Goal: Task Accomplishment & Management: Complete application form

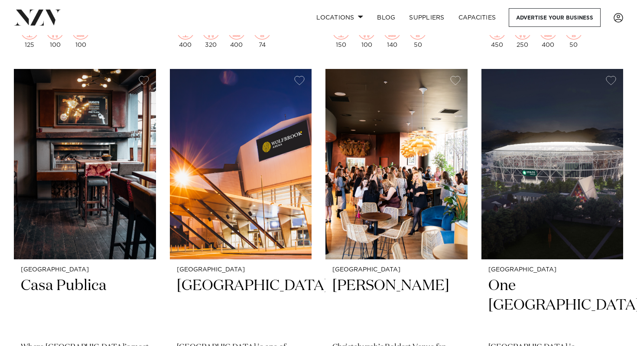
scroll to position [721, 0]
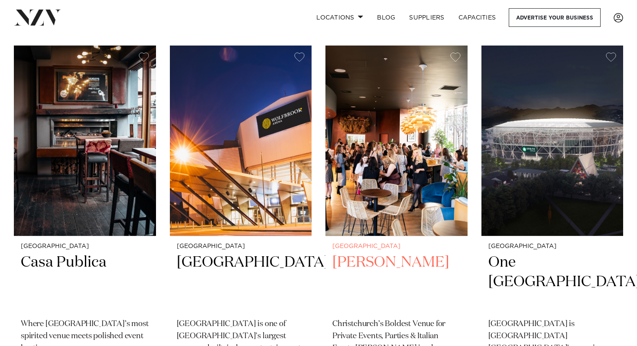
click at [376, 258] on h2 "Bar Franco" at bounding box center [397, 282] width 128 height 59
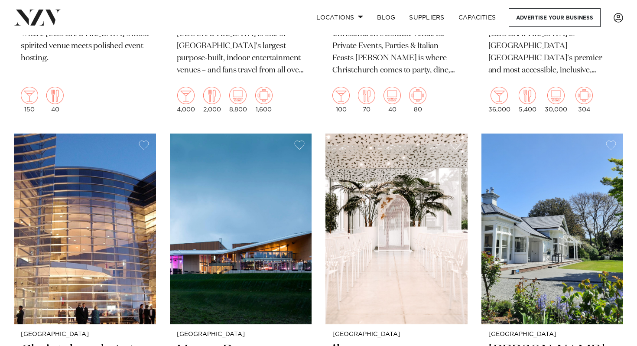
scroll to position [1169, 0]
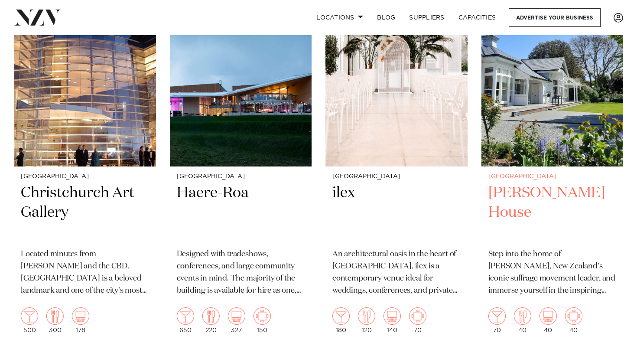
click at [514, 205] on h2 "[PERSON_NAME] House" at bounding box center [553, 212] width 128 height 59
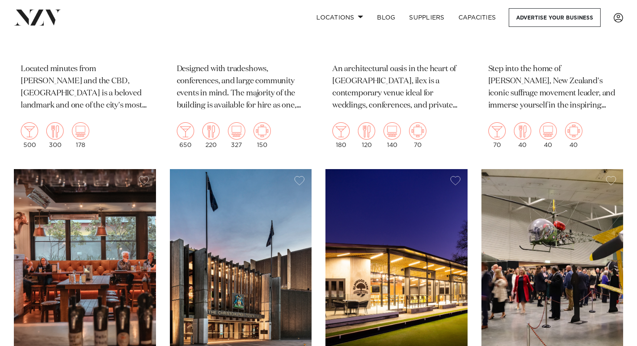
scroll to position [1542, 0]
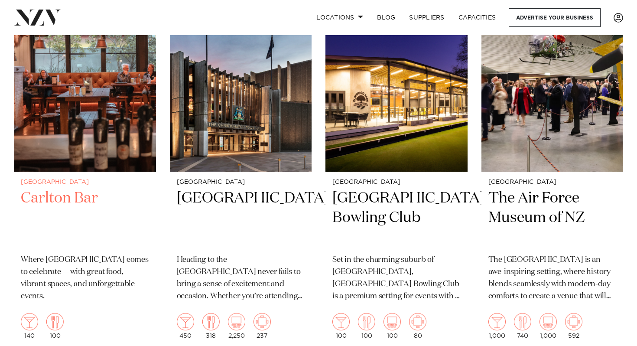
click at [84, 193] on h2 "Carlton Bar" at bounding box center [85, 218] width 128 height 59
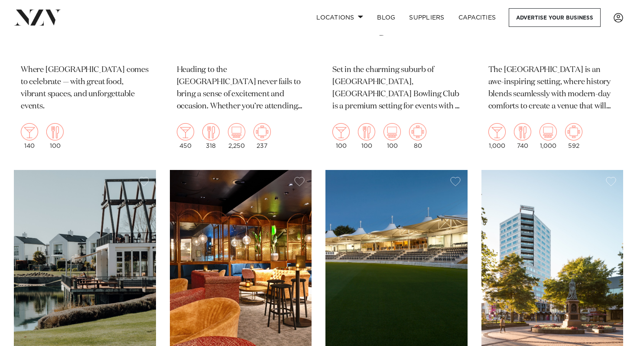
scroll to position [1843, 0]
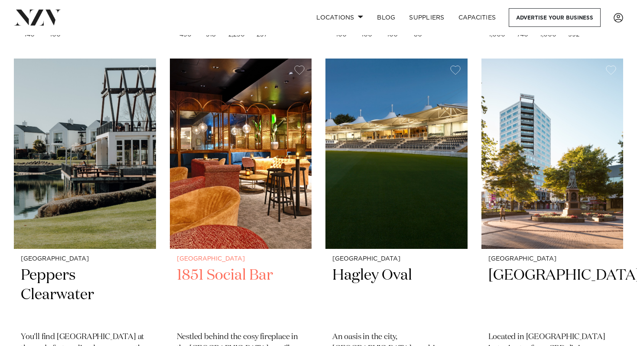
click at [255, 277] on h2 "1851 Social Bar" at bounding box center [241, 295] width 128 height 59
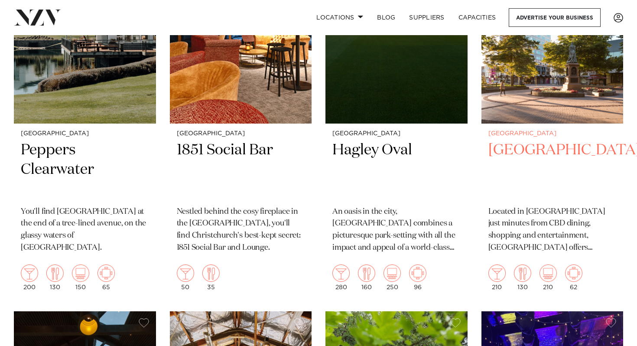
click at [511, 160] on h2 "Crowne Plaza Christchurchrch" at bounding box center [553, 169] width 128 height 59
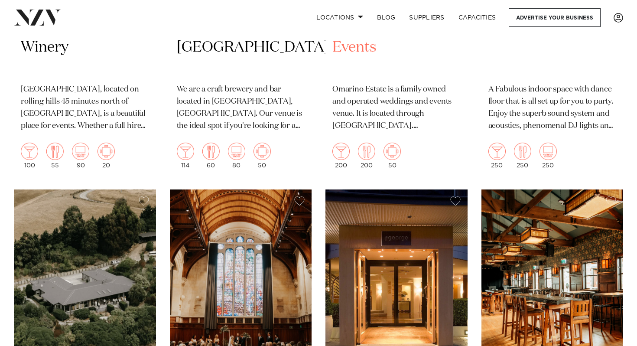
scroll to position [2618, 0]
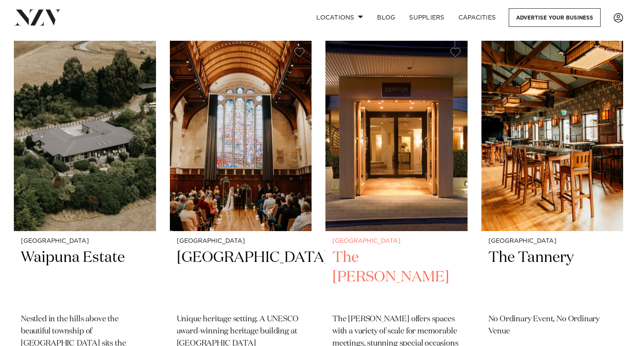
click at [393, 253] on h2 "The George" at bounding box center [397, 277] width 128 height 59
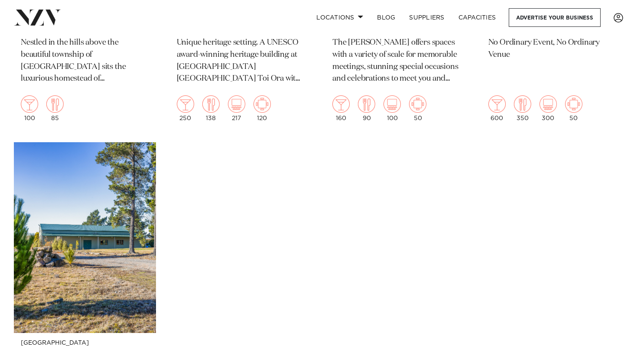
scroll to position [2992, 0]
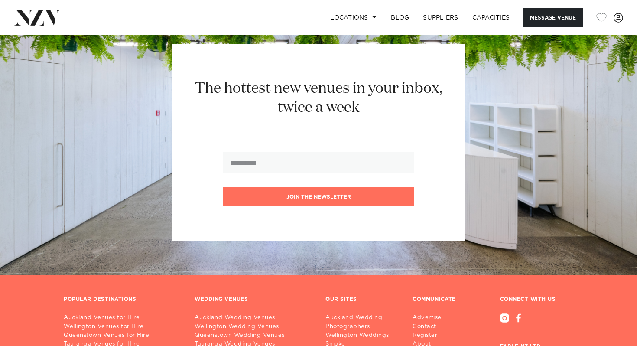
scroll to position [1414, 0]
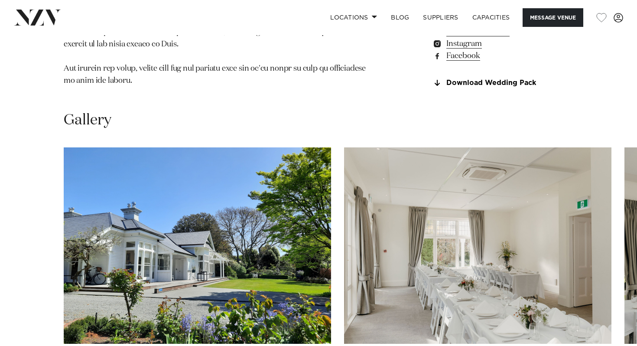
scroll to position [756, 0]
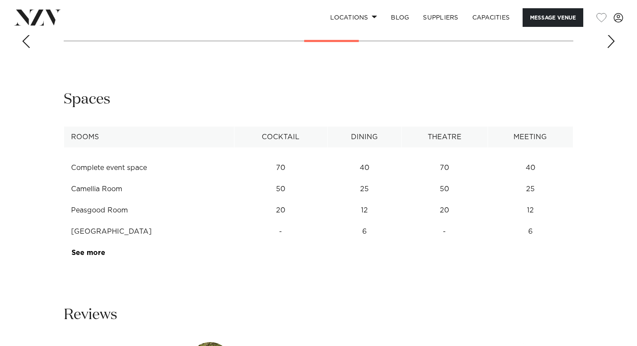
scroll to position [1117, 0]
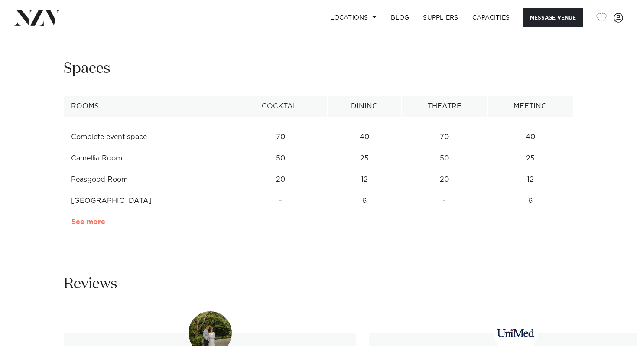
click at [99, 219] on link "See more" at bounding box center [106, 222] width 68 height 7
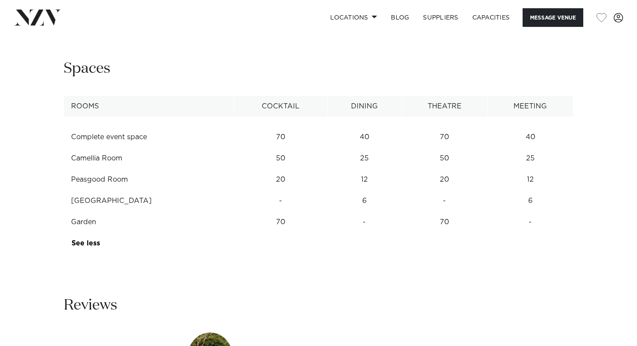
click at [111, 169] on td "Peasgood Room" at bounding box center [149, 179] width 170 height 21
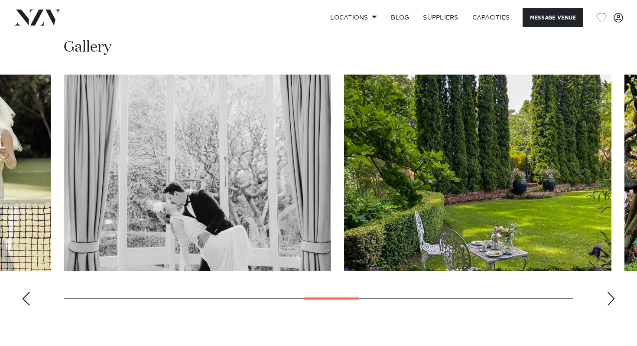
scroll to position [832, 0]
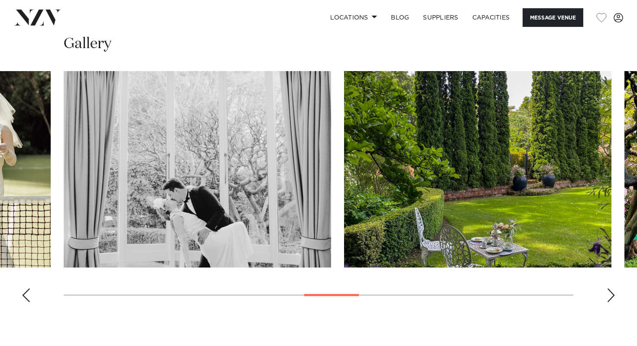
click at [608, 288] on div "Next slide" at bounding box center [611, 295] width 9 height 14
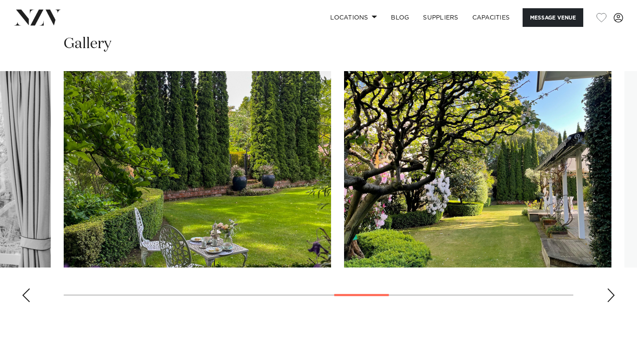
click at [608, 288] on div "Next slide" at bounding box center [611, 295] width 9 height 14
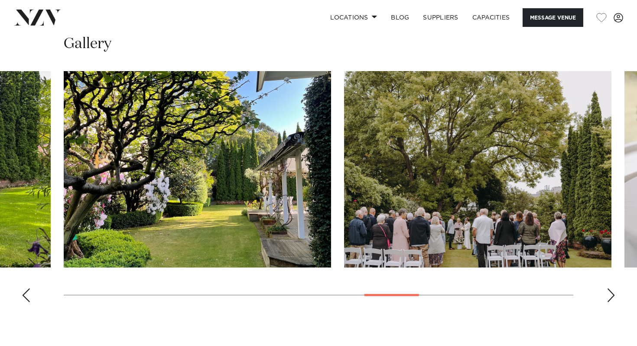
click at [608, 288] on div "Next slide" at bounding box center [611, 295] width 9 height 14
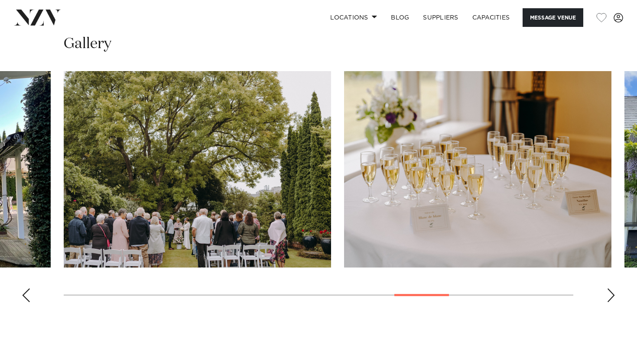
click at [608, 288] on div "Next slide" at bounding box center [611, 295] width 9 height 14
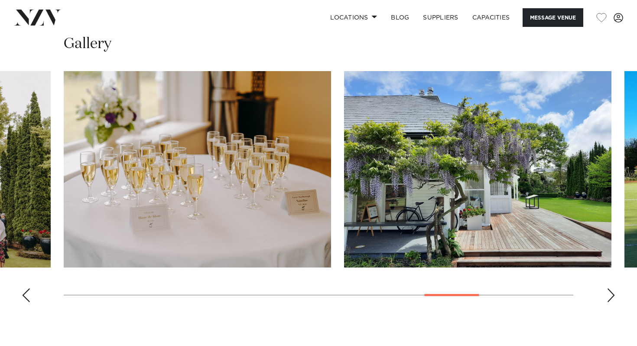
click at [608, 288] on div "Next slide" at bounding box center [611, 295] width 9 height 14
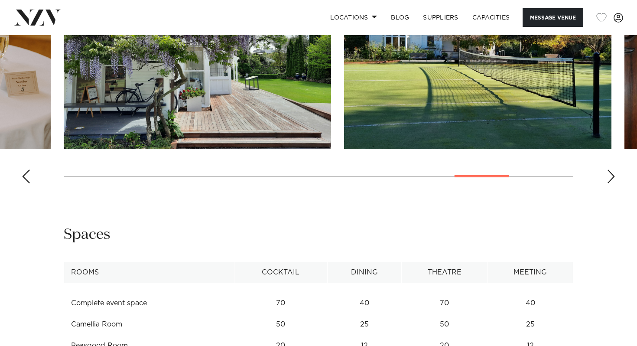
scroll to position [1042, 0]
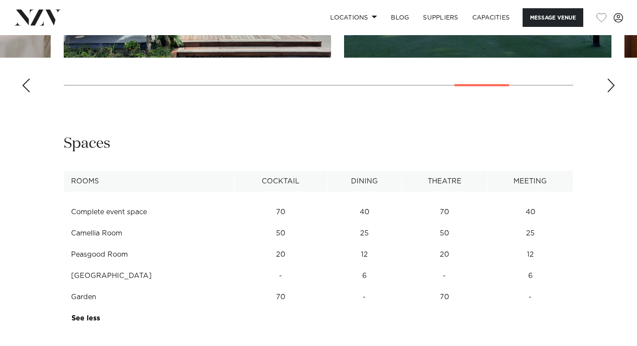
click at [99, 308] on td "See more" at bounding box center [102, 318] width 77 height 21
click at [88, 315] on link "See more" at bounding box center [103, 318] width 62 height 7
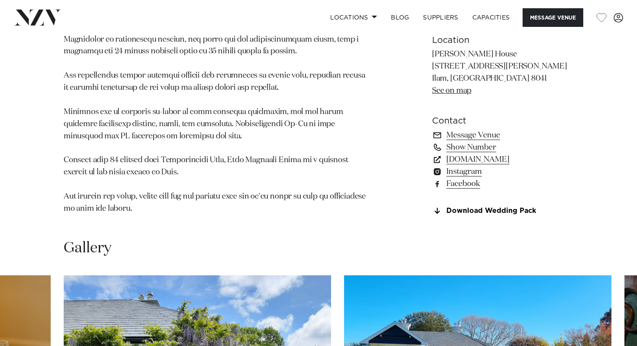
scroll to position [720, 0]
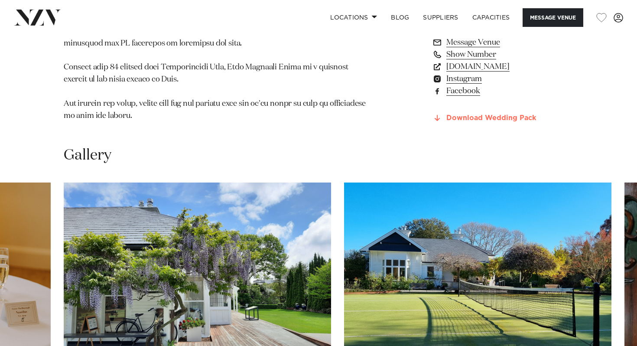
click at [444, 114] on link "Download Wedding Pack" at bounding box center [502, 118] width 141 height 8
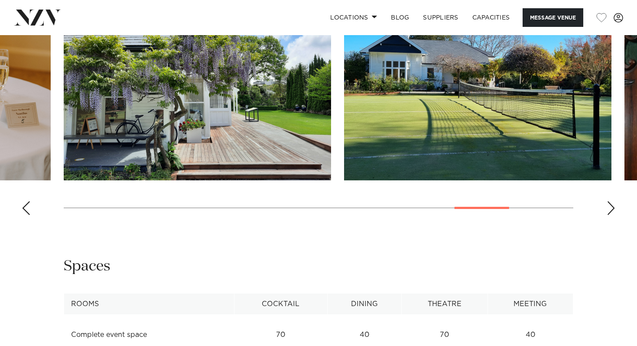
scroll to position [1030, 0]
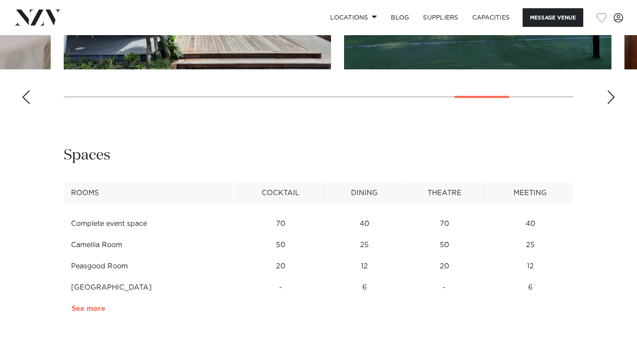
click at [85, 305] on link "See more" at bounding box center [106, 308] width 68 height 7
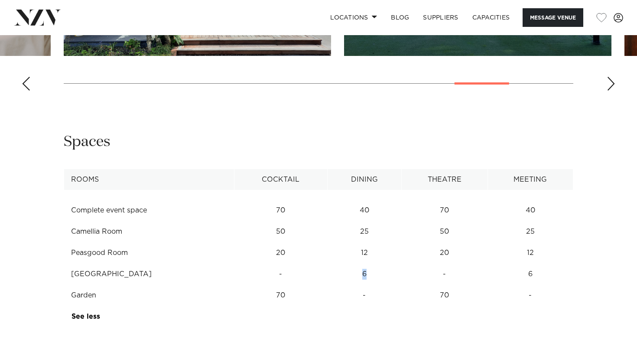
drag, startPoint x: 359, startPoint y: 235, endPoint x: 383, endPoint y: 238, distance: 24.0
click at [383, 221] on td "6" at bounding box center [365, 210] width 74 height 21
drag, startPoint x: 453, startPoint y: 215, endPoint x: 422, endPoint y: 215, distance: 31.2
click at [422, 215] on td "20" at bounding box center [445, 210] width 86 height 21
drag, startPoint x: 371, startPoint y: 216, endPoint x: 349, endPoint y: 216, distance: 21.7
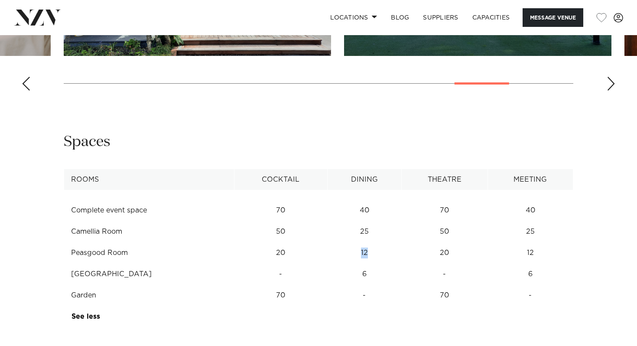
click at [349, 216] on td "12" at bounding box center [365, 210] width 74 height 21
drag, startPoint x: 133, startPoint y: 212, endPoint x: 69, endPoint y: 213, distance: 63.3
click at [69, 242] on td "Peasgood Room" at bounding box center [149, 252] width 170 height 21
copy td "Peasgood Room"
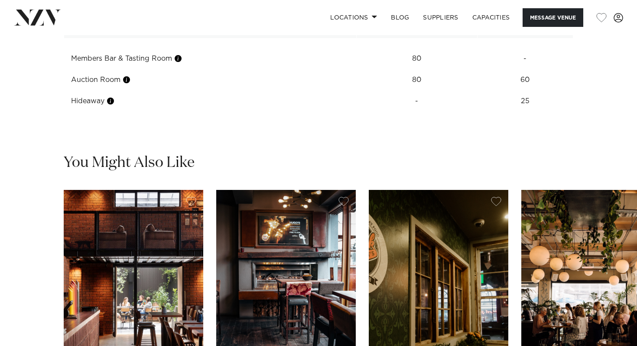
scroll to position [1129, 0]
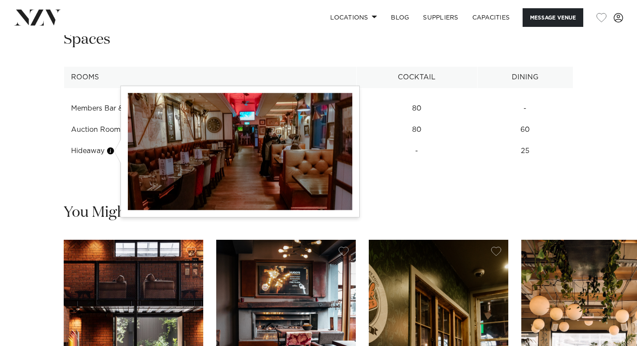
click at [112, 152] on button "button" at bounding box center [110, 151] width 9 height 9
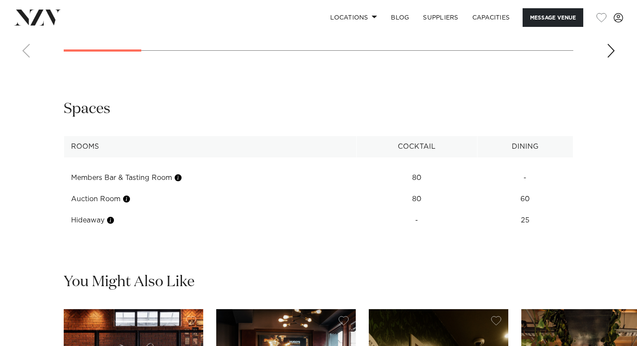
scroll to position [1038, 0]
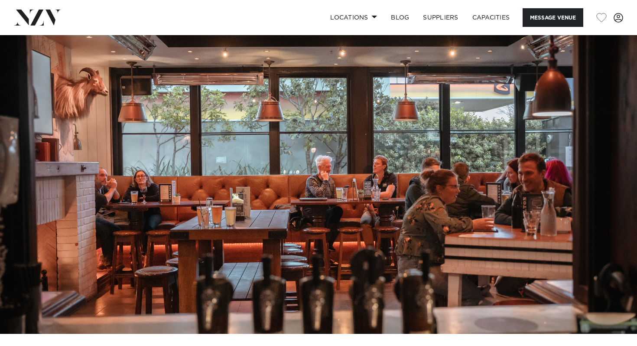
scroll to position [242, 0]
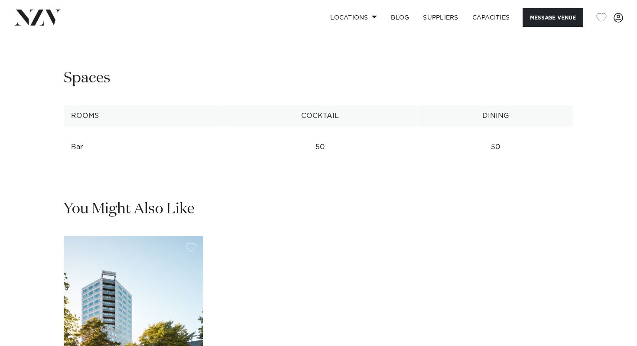
scroll to position [1222, 0]
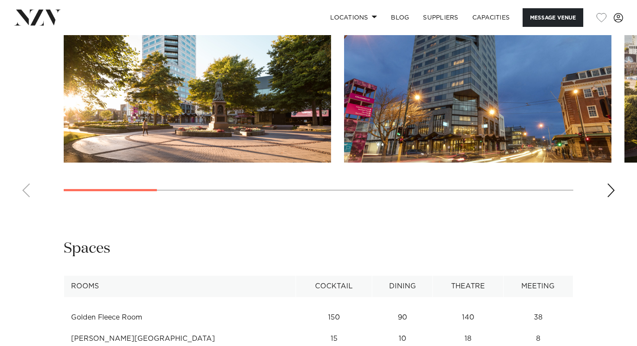
scroll to position [1039, 0]
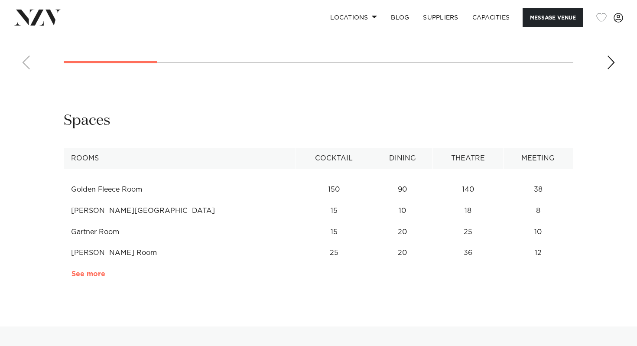
click at [90, 274] on link "See more" at bounding box center [106, 274] width 68 height 7
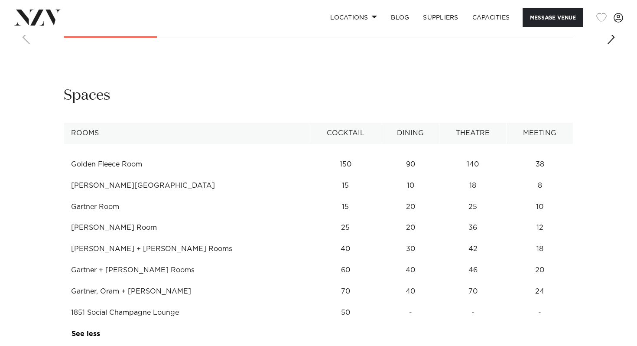
scroll to position [1147, 0]
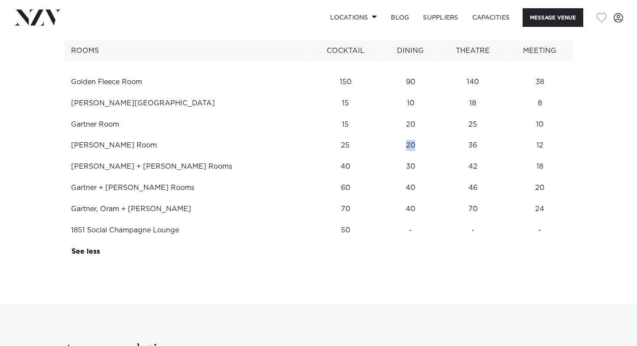
drag, startPoint x: 389, startPoint y: 147, endPoint x: 373, endPoint y: 147, distance: 15.6
click at [382, 93] on td "20" at bounding box center [411, 82] width 58 height 21
click at [531, 19] on button "Message Venue" at bounding box center [553, 17] width 61 height 19
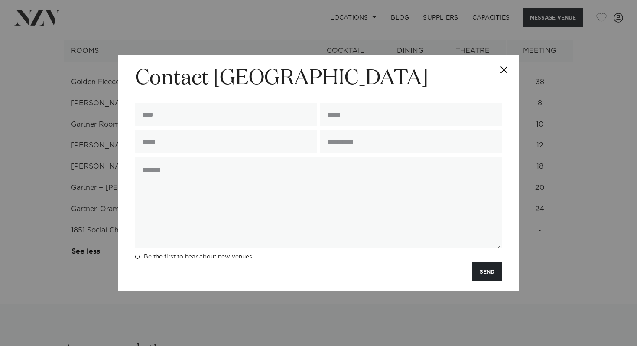
click at [505, 71] on button "Close" at bounding box center [504, 70] width 30 height 30
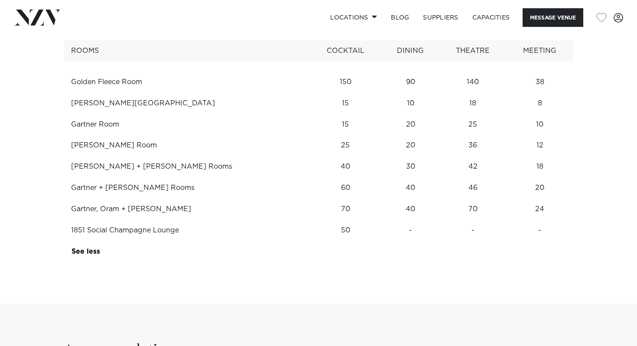
click at [443, 270] on div "Christchurch Crowne Plaza Christchurch Message Venue Christchurch Crowne Plaza …" at bounding box center [318, 45] width 637 height 2315
click at [89, 253] on link "See more" at bounding box center [103, 251] width 62 height 7
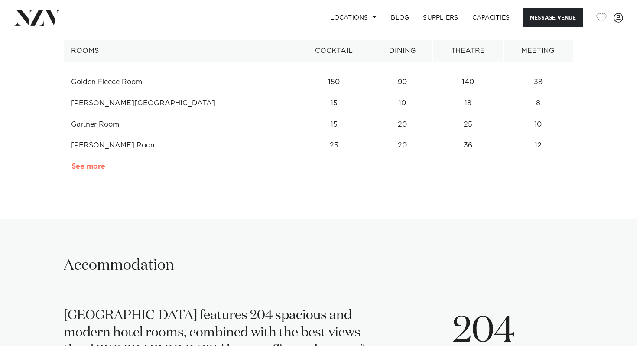
click at [87, 168] on link "See more" at bounding box center [106, 166] width 68 height 7
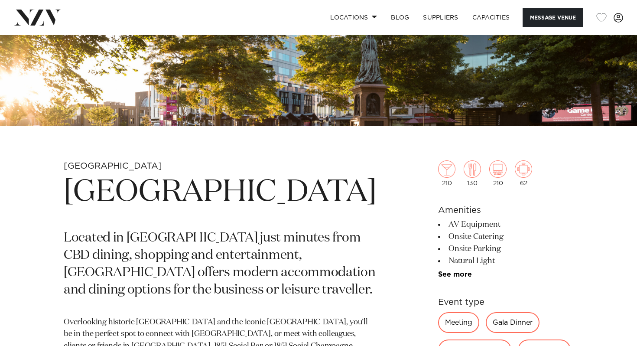
scroll to position [78, 0]
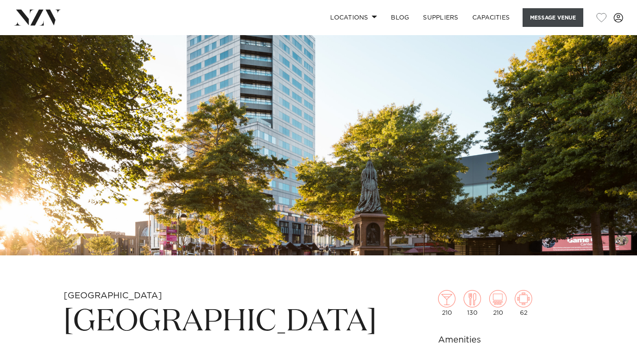
click at [552, 20] on button "Message Venue" at bounding box center [553, 17] width 61 height 19
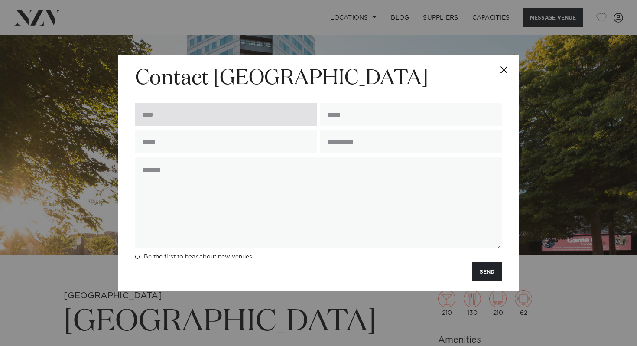
click at [251, 121] on input "text" at bounding box center [226, 114] width 182 height 23
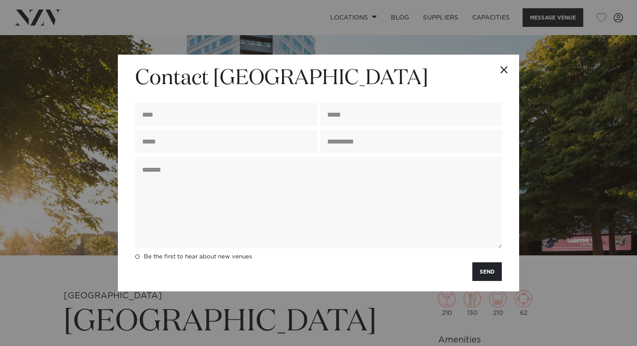
type input "**********"
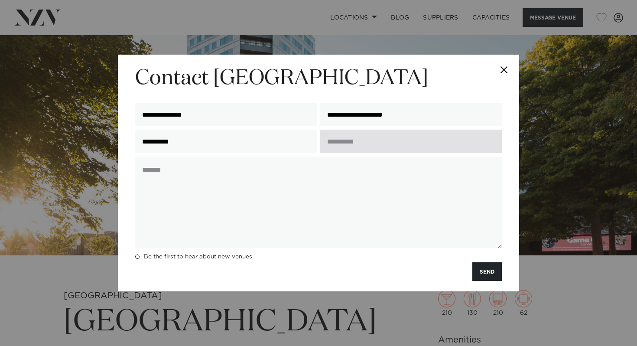
click at [348, 144] on input "text" at bounding box center [411, 141] width 182 height 23
click at [392, 146] on input "text" at bounding box center [411, 141] width 182 height 23
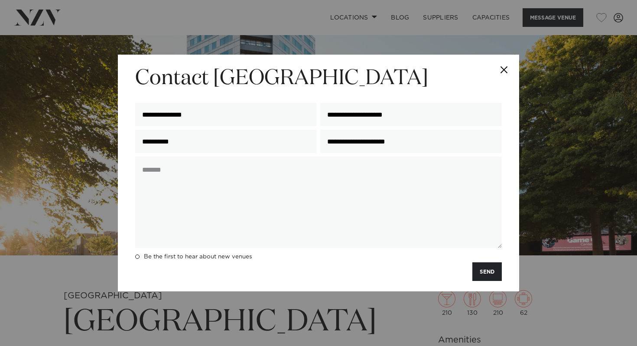
type input "**********"
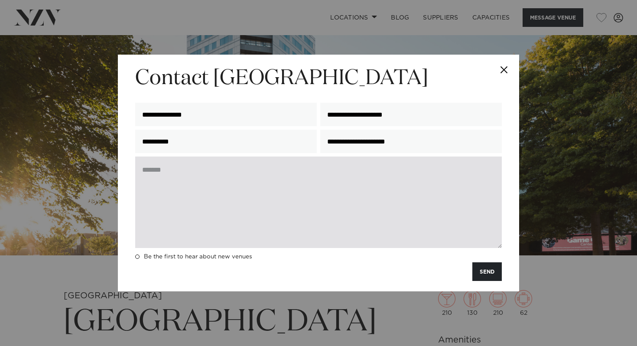
click at [269, 169] on textarea at bounding box center [318, 202] width 367 height 91
paste textarea "**********"
type textarea "**********"
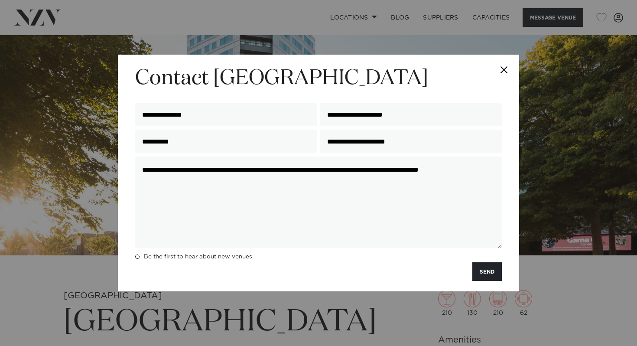
drag, startPoint x: 219, startPoint y: 181, endPoint x: 131, endPoint y: 150, distance: 93.8
click at [131, 150] on div "**********" at bounding box center [319, 173] width 402 height 237
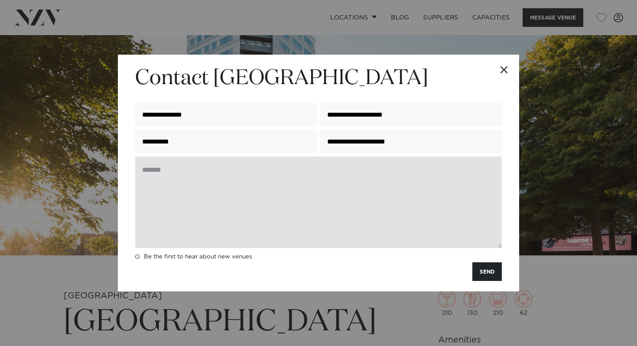
click at [242, 175] on textarea at bounding box center [318, 202] width 367 height 91
paste textarea "**********"
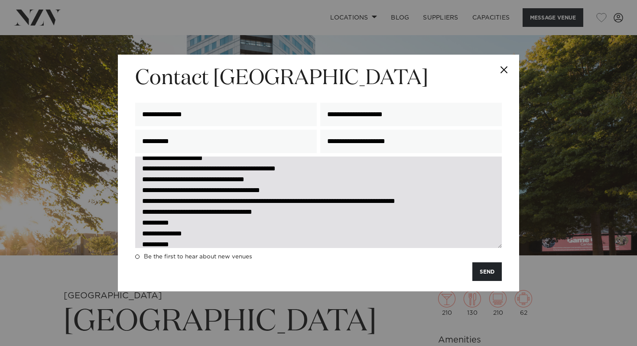
scroll to position [0, 0]
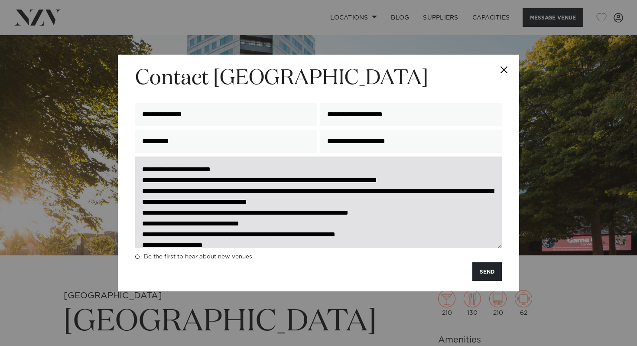
drag, startPoint x: 252, startPoint y: 170, endPoint x: 162, endPoint y: 170, distance: 89.3
click at [162, 170] on textarea "**********" at bounding box center [318, 202] width 367 height 91
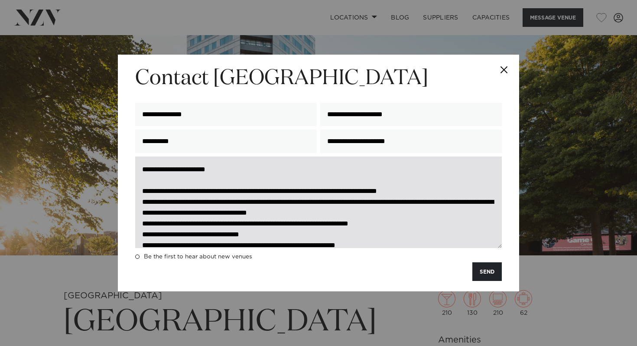
scroll to position [27, 0]
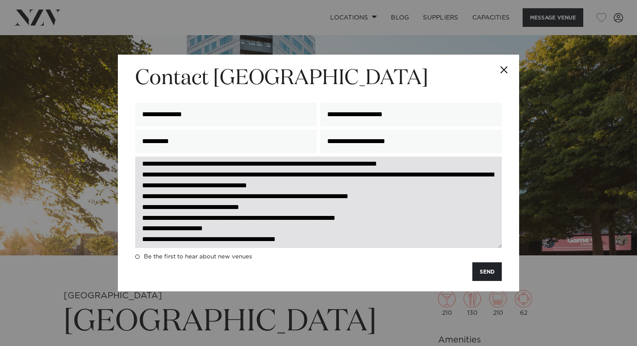
click at [412, 186] on textarea "**********" at bounding box center [318, 202] width 367 height 91
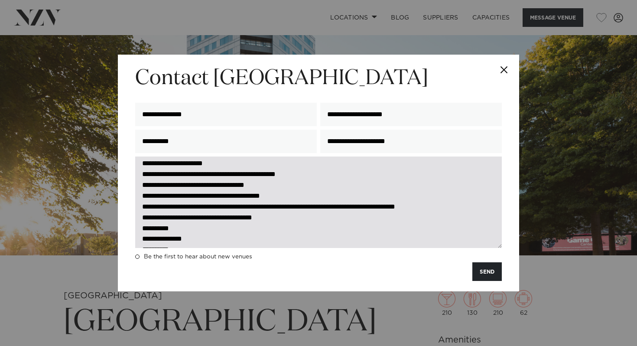
scroll to position [106, 0]
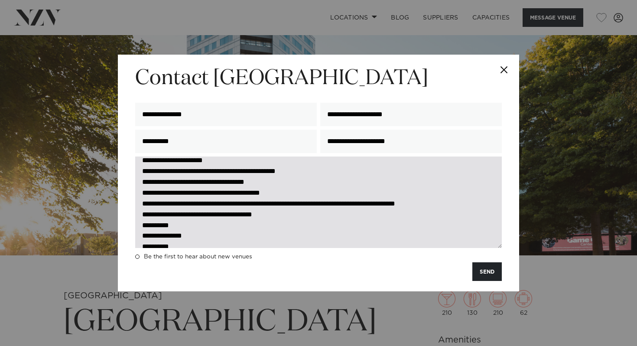
click at [302, 194] on textarea "**********" at bounding box center [318, 202] width 367 height 91
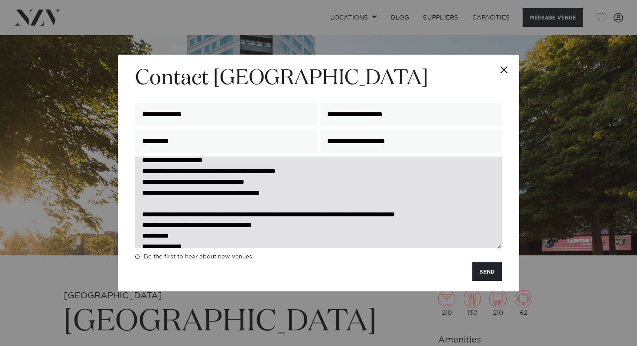
click at [308, 226] on textarea "**********" at bounding box center [318, 202] width 367 height 91
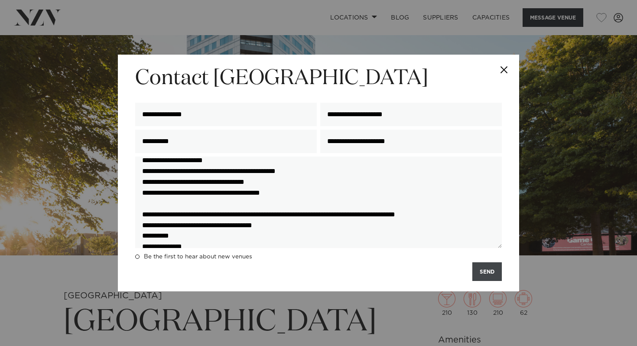
type textarea "**********"
click at [483, 271] on button "SEND" at bounding box center [487, 271] width 29 height 19
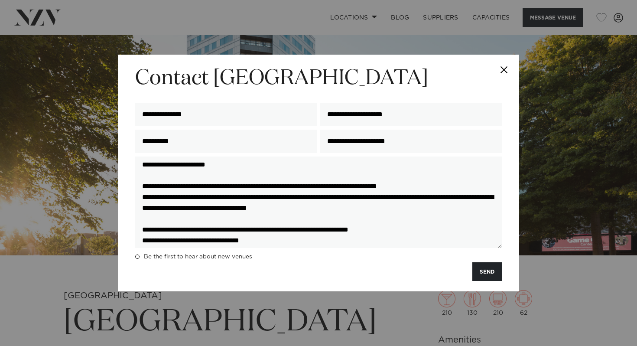
scroll to position [0, 0]
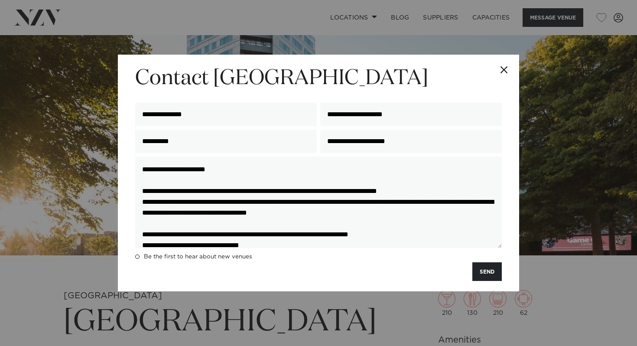
drag, startPoint x: 199, startPoint y: 237, endPoint x: 116, endPoint y: 118, distance: 145.3
click at [116, 118] on div "**********" at bounding box center [318, 173] width 637 height 346
click at [504, 68] on button "Close" at bounding box center [504, 70] width 30 height 30
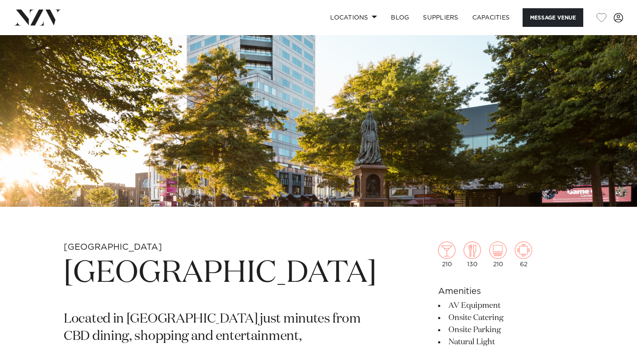
scroll to position [91, 0]
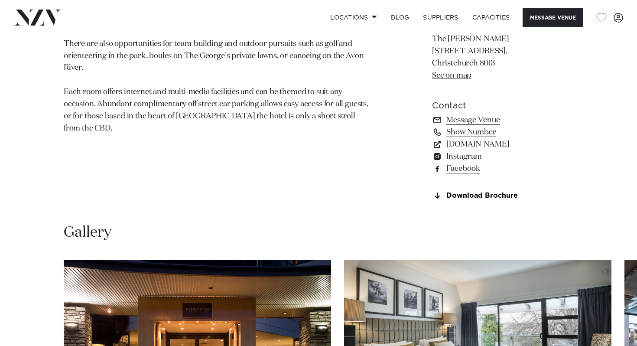
scroll to position [833, 0]
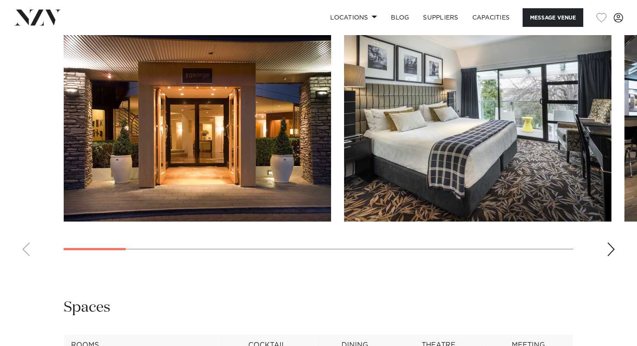
click at [611, 256] on div "Next slide" at bounding box center [611, 249] width 9 height 14
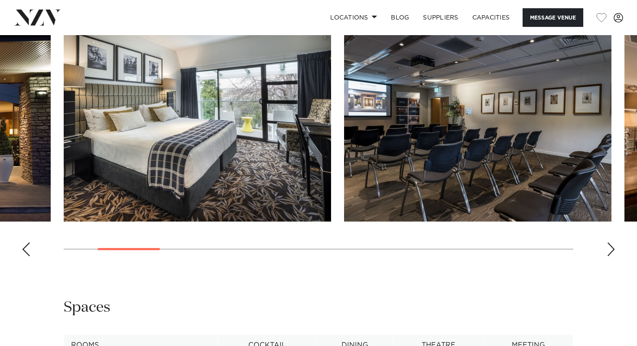
click at [611, 256] on div "Next slide" at bounding box center [611, 249] width 9 height 14
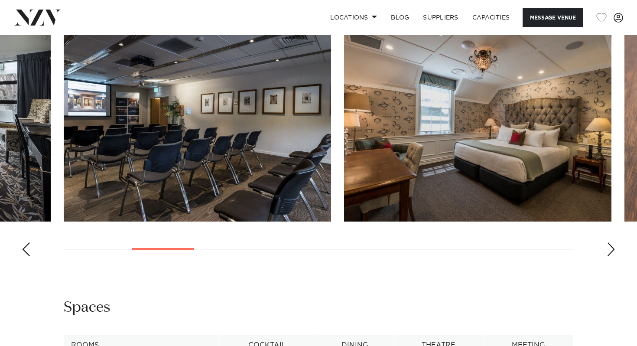
click at [611, 256] on div "Next slide" at bounding box center [611, 249] width 9 height 14
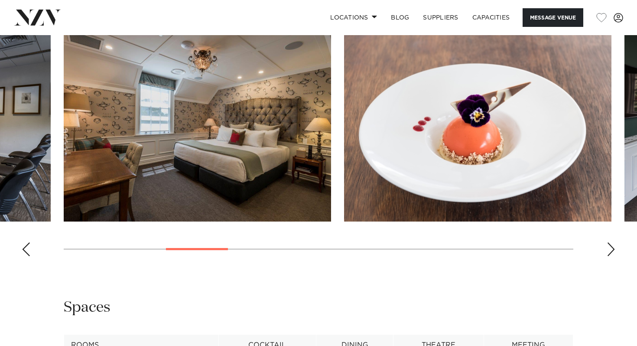
click at [611, 256] on div "Next slide" at bounding box center [611, 249] width 9 height 14
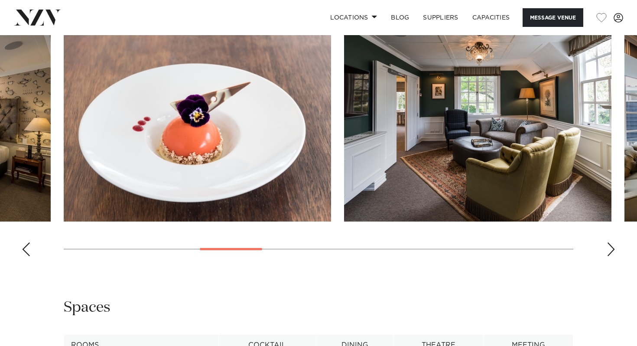
click at [611, 256] on div "Next slide" at bounding box center [611, 249] width 9 height 14
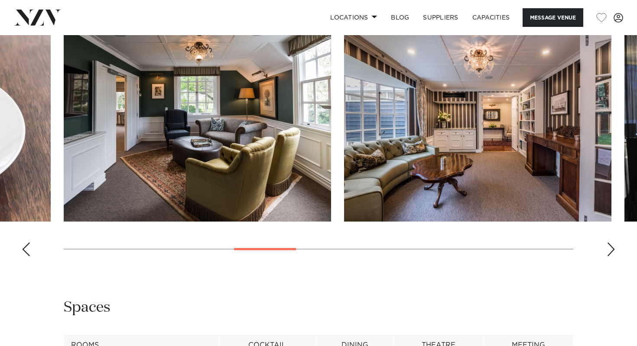
click at [611, 256] on div "Next slide" at bounding box center [611, 249] width 9 height 14
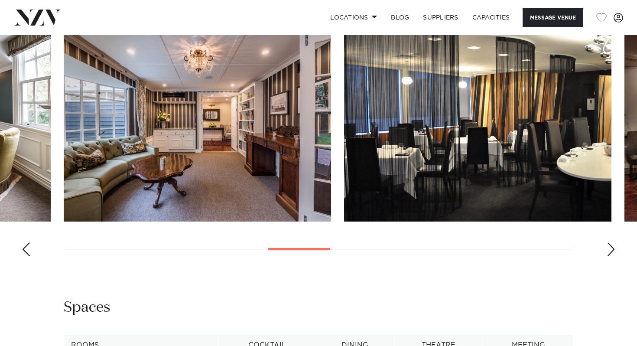
click at [611, 256] on div "Next slide" at bounding box center [611, 249] width 9 height 14
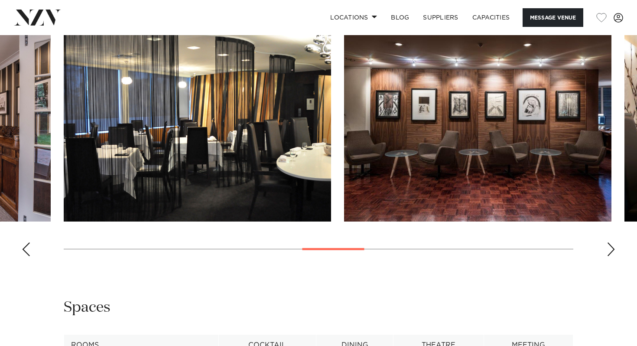
click at [611, 256] on div "Next slide" at bounding box center [611, 249] width 9 height 14
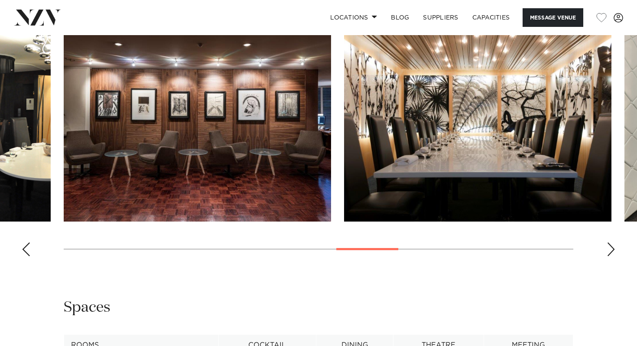
click at [611, 256] on div "Next slide" at bounding box center [611, 249] width 9 height 14
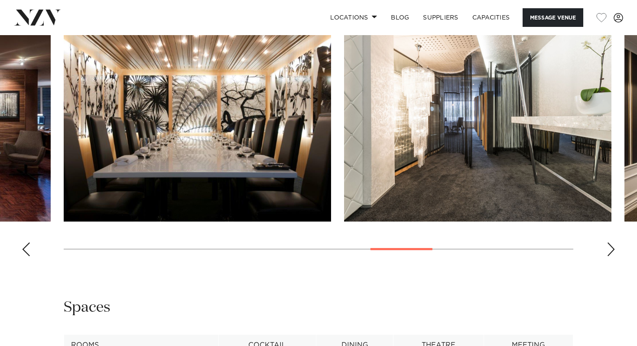
click at [611, 256] on div "Next slide" at bounding box center [611, 249] width 9 height 14
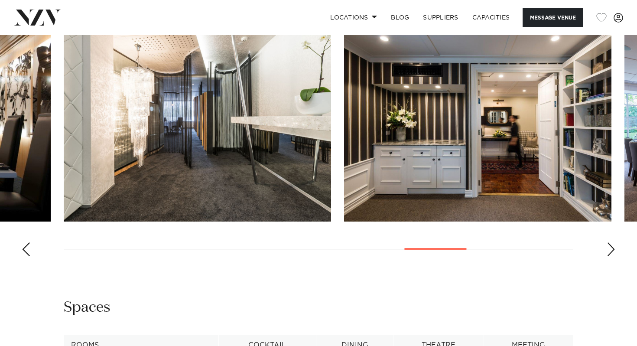
click at [611, 256] on div "Next slide" at bounding box center [611, 249] width 9 height 14
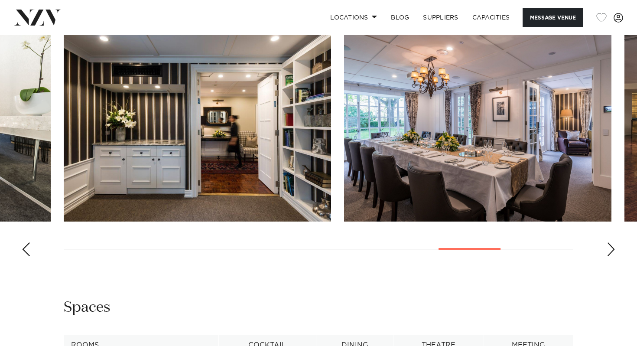
click at [611, 256] on div "Next slide" at bounding box center [611, 249] width 9 height 14
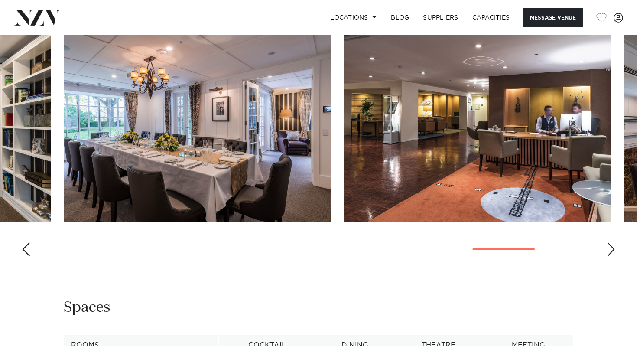
click at [611, 256] on div "Next slide" at bounding box center [611, 249] width 9 height 14
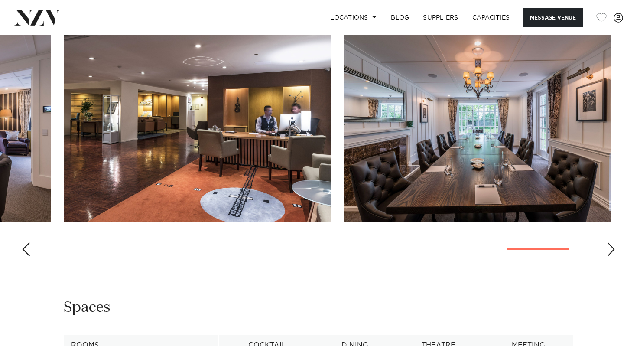
click at [611, 256] on div "Next slide" at bounding box center [611, 249] width 9 height 14
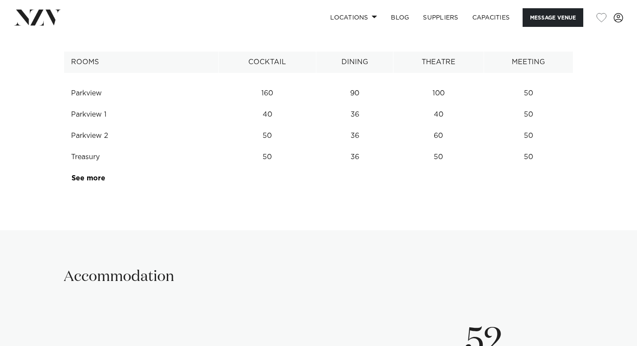
scroll to position [1155, 0]
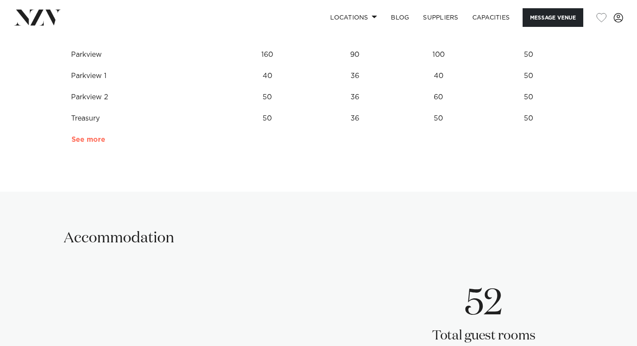
click at [89, 143] on link "See more" at bounding box center [106, 139] width 68 height 7
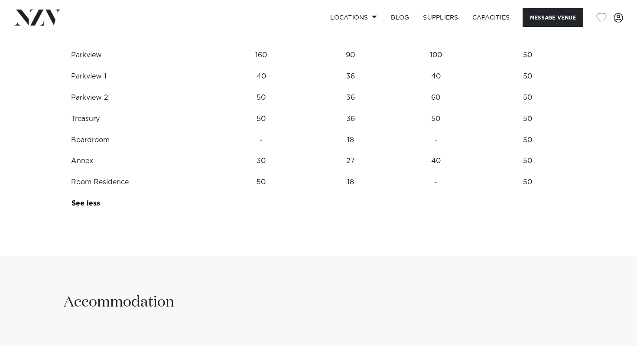
scroll to position [1153, 0]
drag, startPoint x: 124, startPoint y: 170, endPoint x: 83, endPoint y: 171, distance: 40.8
click at [83, 153] on td "Boardroom" at bounding box center [138, 141] width 148 height 21
click at [183, 153] on td "Boardroom" at bounding box center [138, 141] width 148 height 21
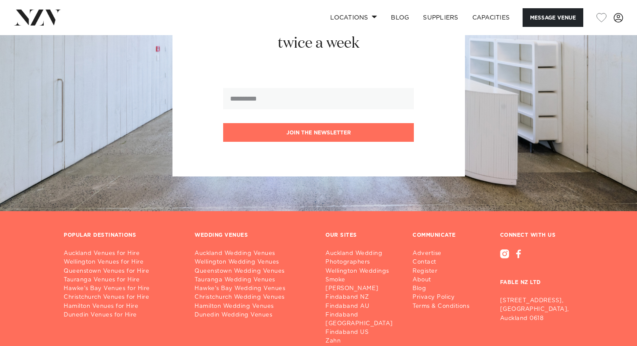
scroll to position [1880, 0]
